Goal: Task Accomplishment & Management: Manage account settings

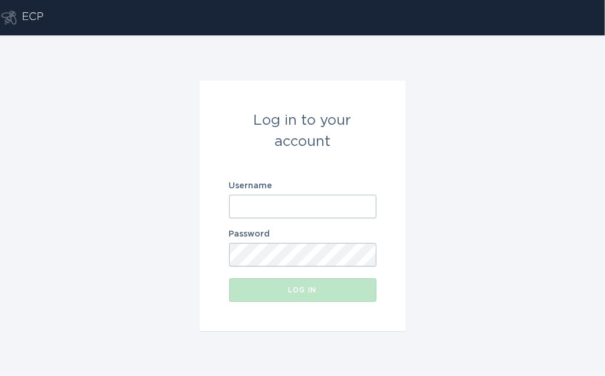
click at [260, 211] on input "Username" at bounding box center [302, 207] width 147 height 24
paste input "[EMAIL_ADDRESS][DOMAIN_NAME]"
type input "[EMAIL_ADDRESS][DOMAIN_NAME]"
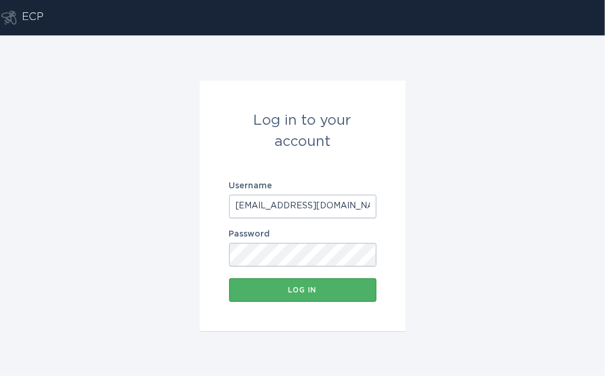
click at [280, 300] on button "Log in" at bounding box center [302, 291] width 147 height 24
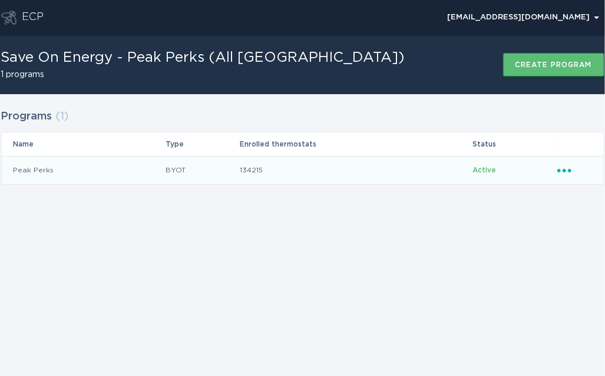
click at [561, 169] on icon "Ellipsis" at bounding box center [565, 169] width 16 height 10
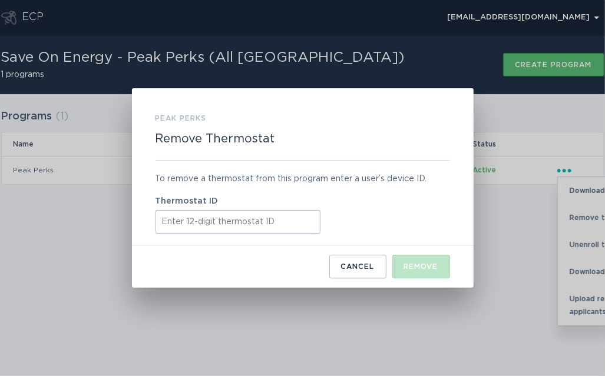
click at [230, 223] on input "Thermostat ID" at bounding box center [238, 222] width 165 height 24
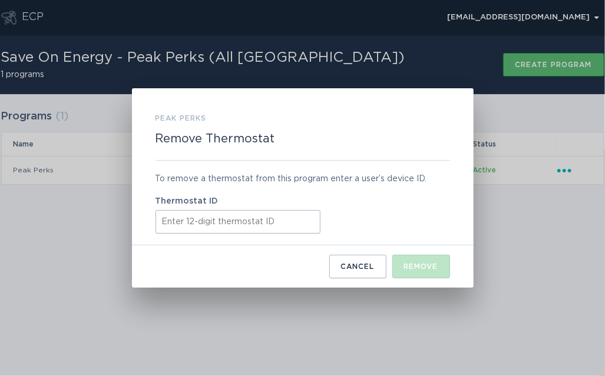
paste input "511833166093"
type input "511833166093"
click at [421, 269] on div "Remove" at bounding box center [421, 266] width 34 height 7
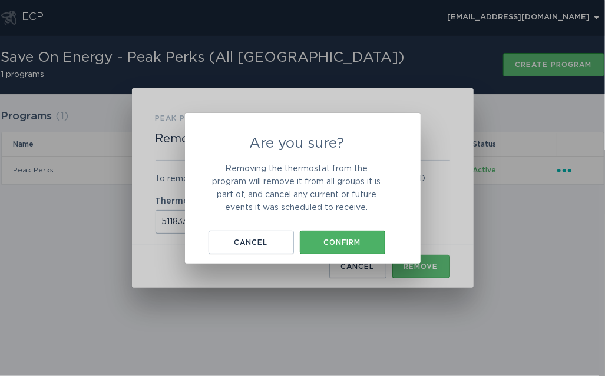
click at [368, 249] on button "Confirm" at bounding box center [342, 243] width 85 height 24
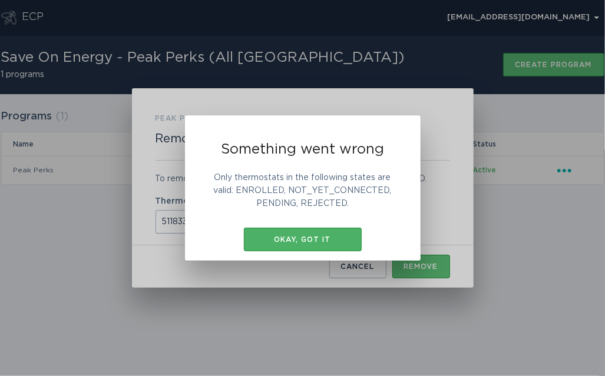
click at [331, 248] on button "Okay, got it" at bounding box center [303, 240] width 118 height 24
